Goal: Information Seeking & Learning: Learn about a topic

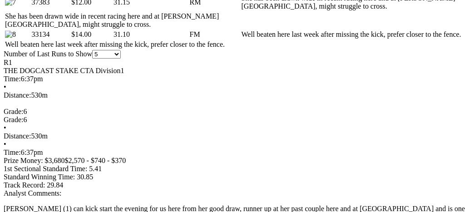
scroll to position [727, 0]
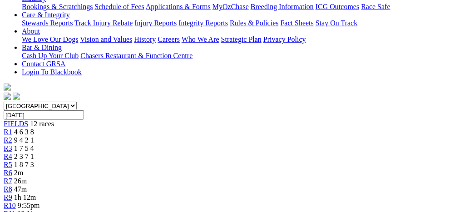
scroll to position [181, 0]
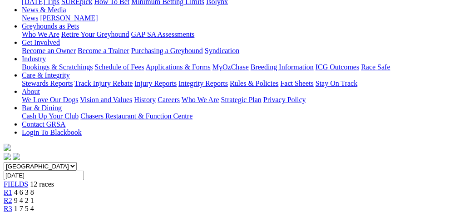
scroll to position [90, 0]
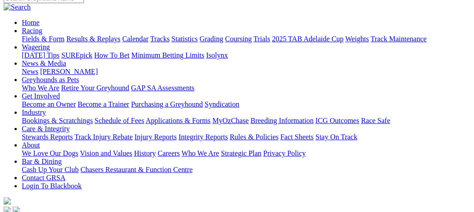
scroll to position [51, 0]
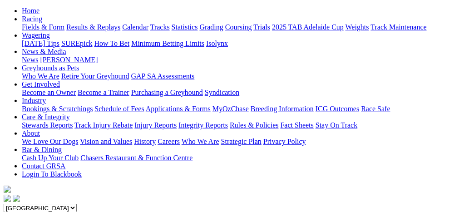
scroll to position [90, 0]
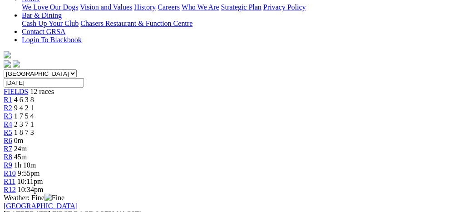
scroll to position [273, 0]
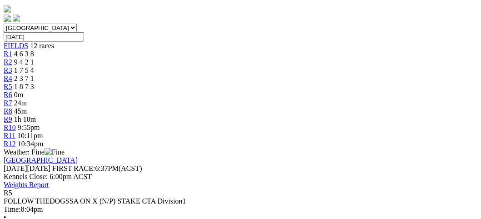
drag, startPoint x: 339, startPoint y: 28, endPoint x: 370, endPoint y: 83, distance: 63.3
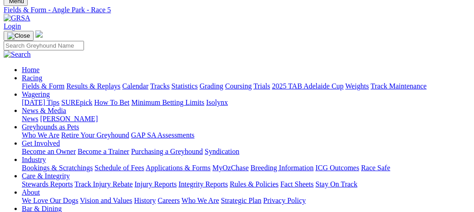
scroll to position [45, 0]
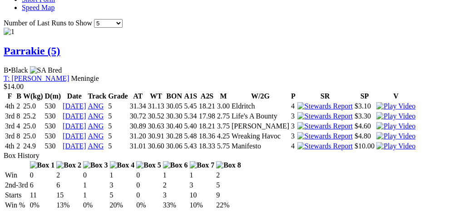
scroll to position [1182, 0]
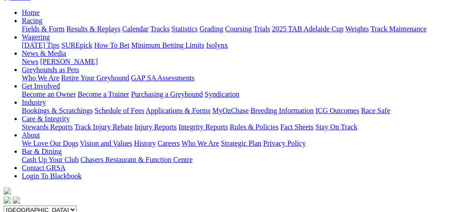
scroll to position [90, 0]
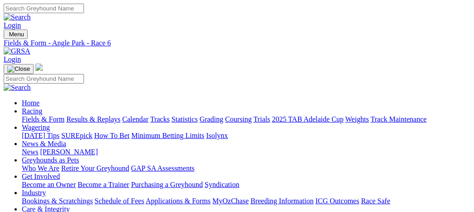
drag, startPoint x: 241, startPoint y: 146, endPoint x: 235, endPoint y: 143, distance: 6.7
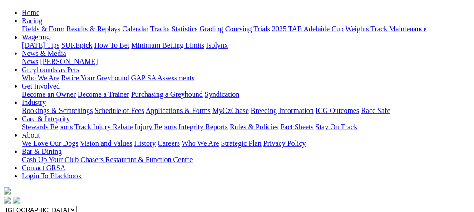
scroll to position [45, 0]
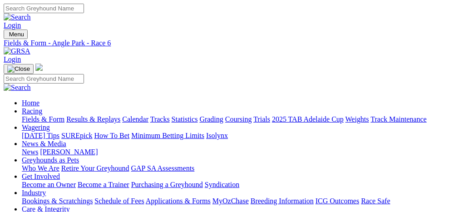
drag, startPoint x: 244, startPoint y: 141, endPoint x: 196, endPoint y: 92, distance: 68.5
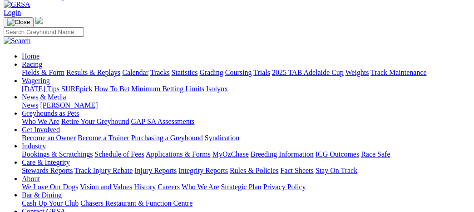
scroll to position [45, 0]
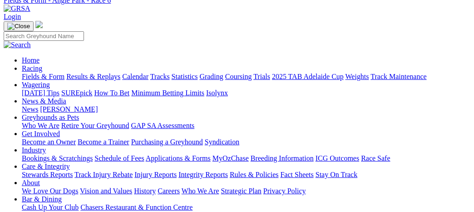
scroll to position [90, 0]
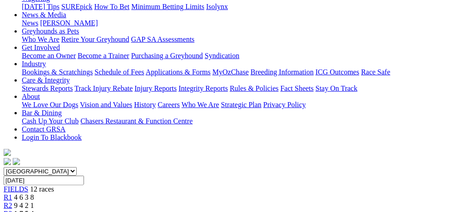
scroll to position [178, 0]
